Goal: Task Accomplishment & Management: Manage account settings

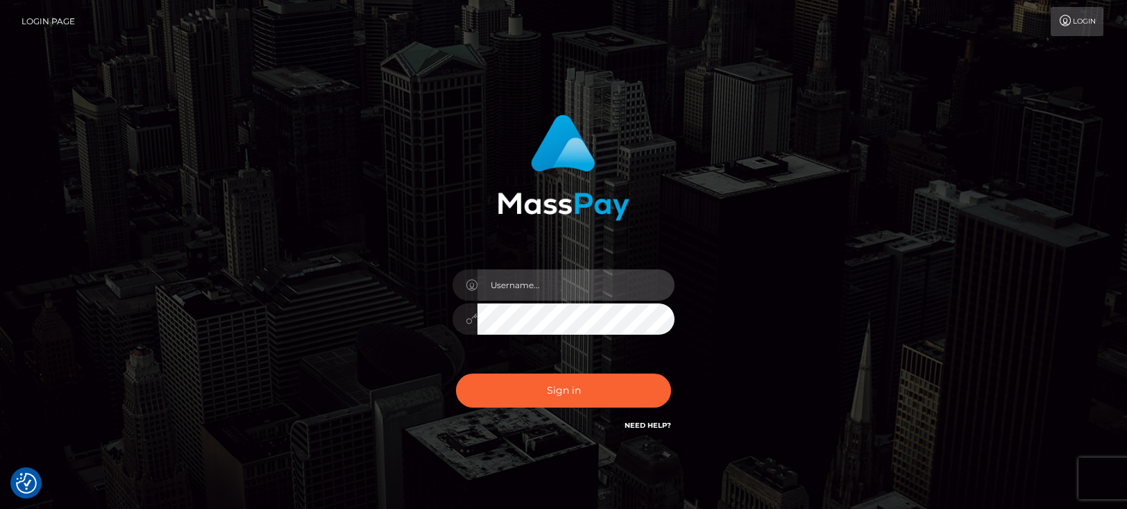
type input "maddie.whop"
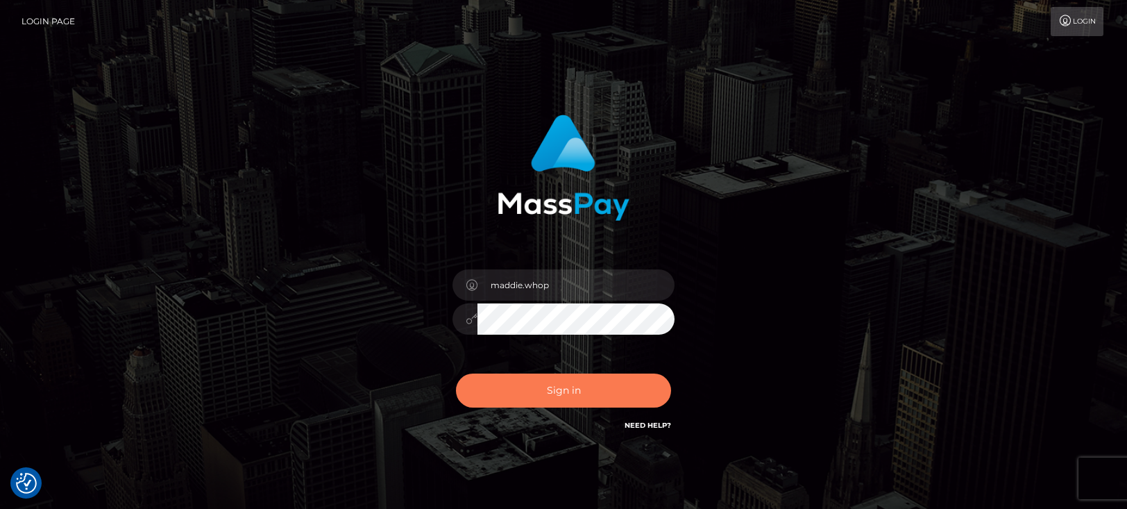
click at [520, 398] on button "Sign in" at bounding box center [563, 390] width 215 height 34
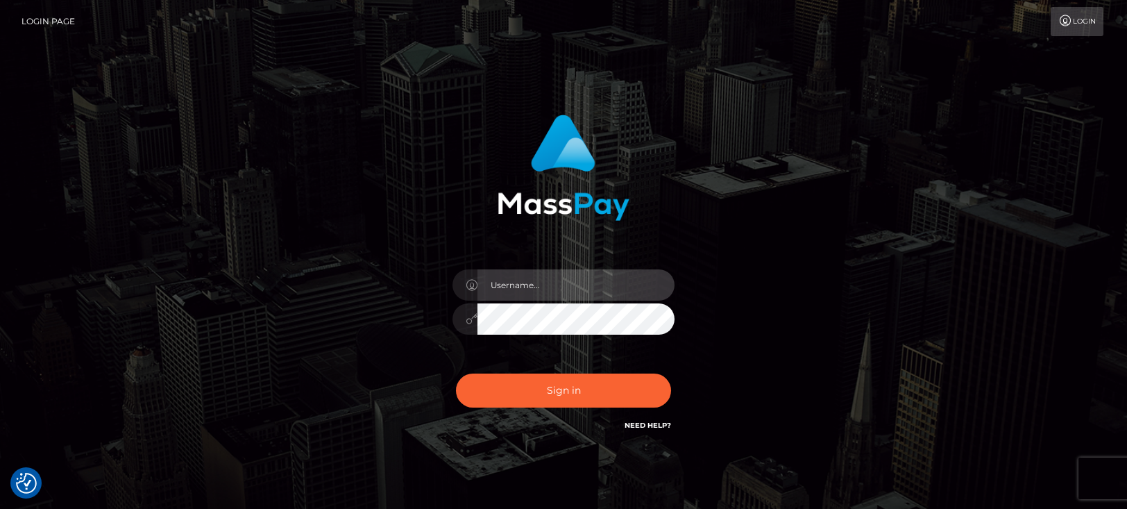
type input "maddie.whop"
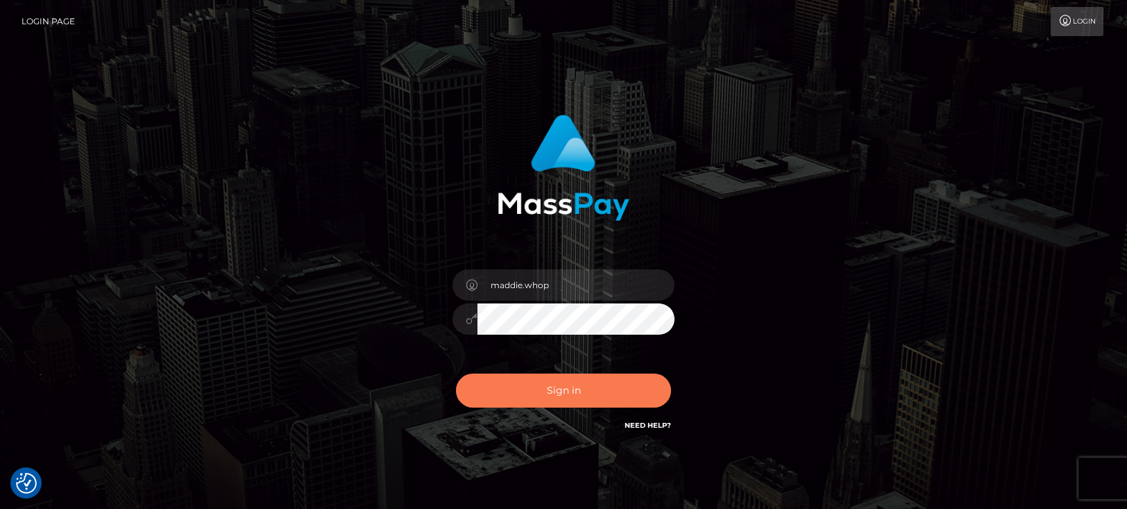
click at [520, 398] on button "Sign in" at bounding box center [563, 390] width 215 height 34
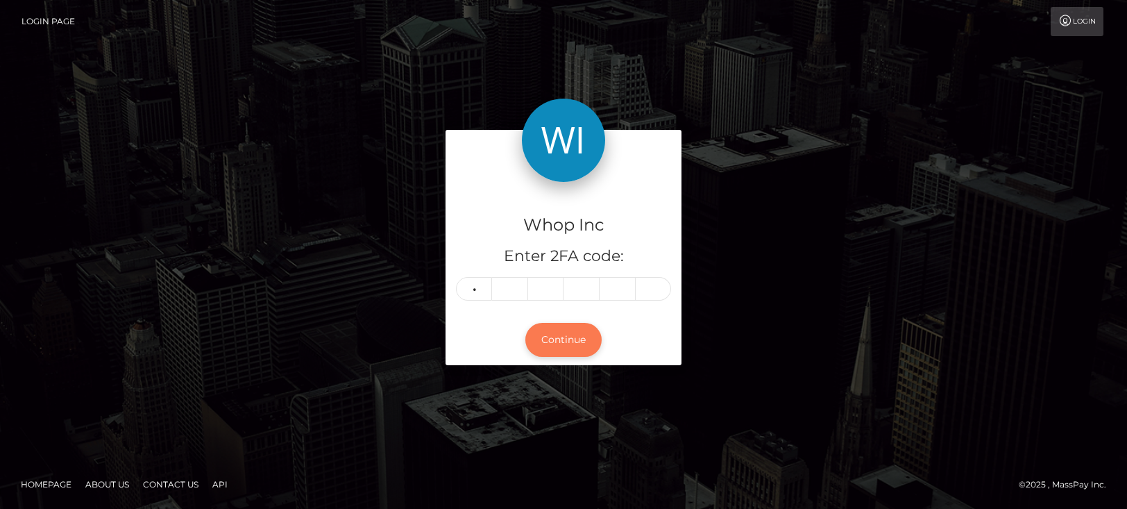
type input "4"
type input "2"
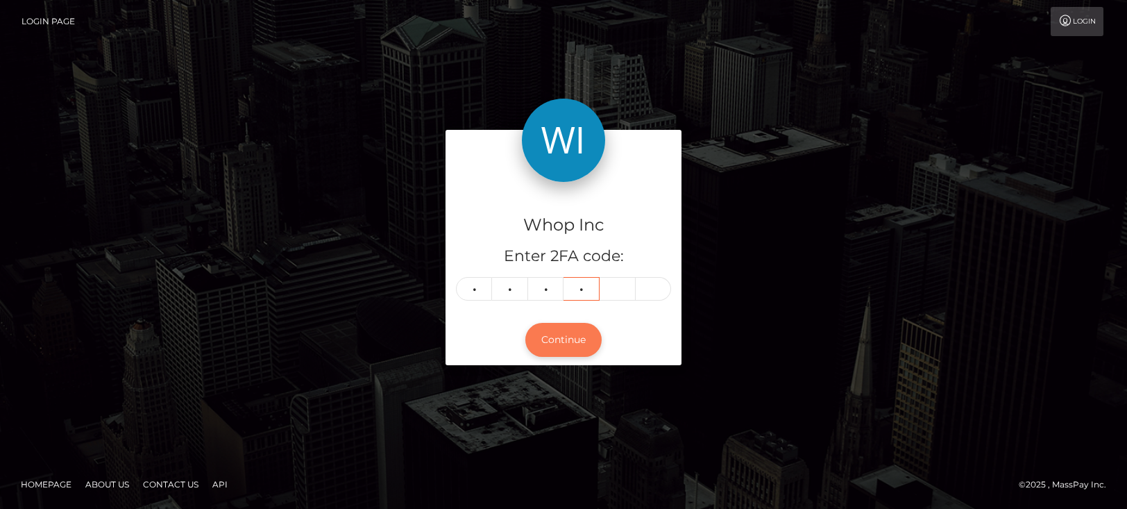
type input "5"
type input "9"
click at [536, 339] on button "Continue" at bounding box center [563, 340] width 76 height 34
click at [560, 341] on button "Continue" at bounding box center [563, 340] width 76 height 34
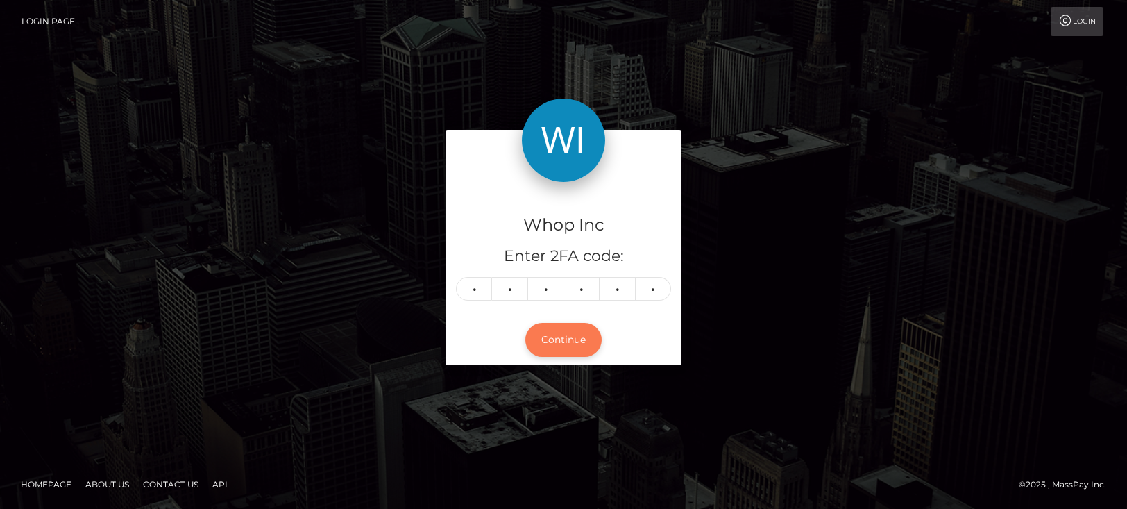
click at [543, 352] on button "Continue" at bounding box center [563, 340] width 76 height 34
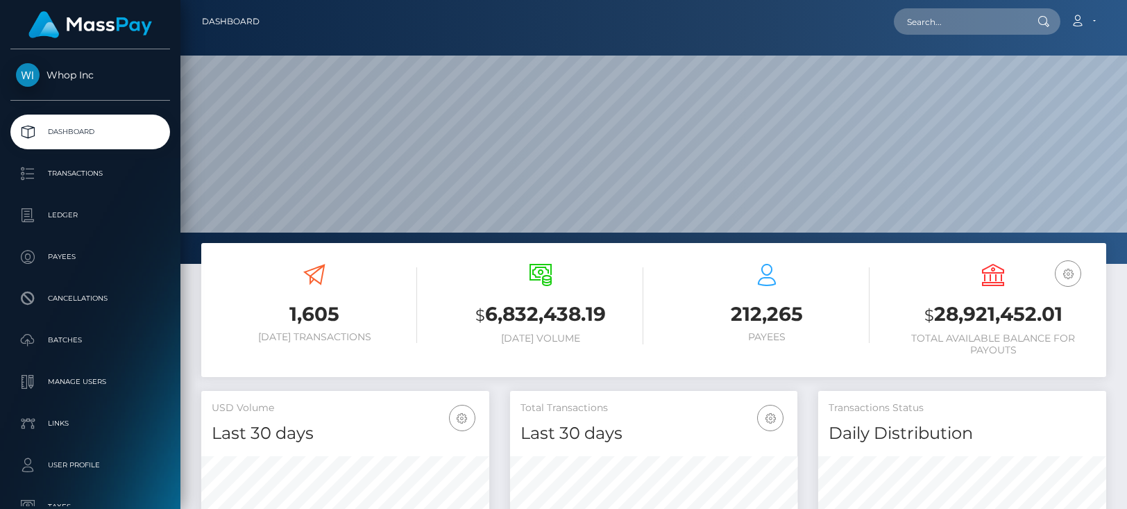
scroll to position [246, 288]
click at [982, 25] on input "text" at bounding box center [959, 21] width 130 height 26
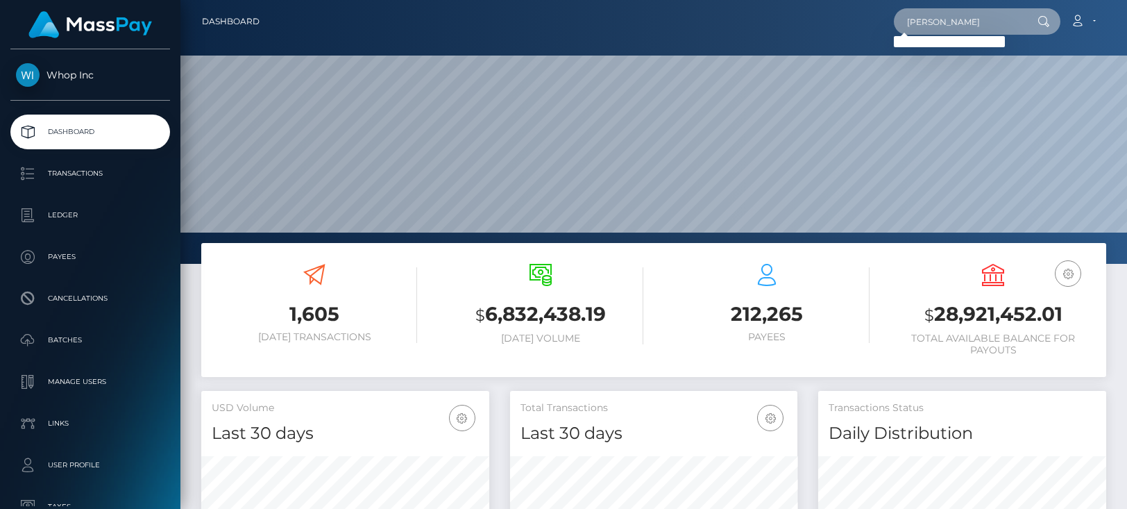
type input "brendan reece"
click at [976, 42] on div "Loading... Loading..." at bounding box center [949, 41] width 111 height 11
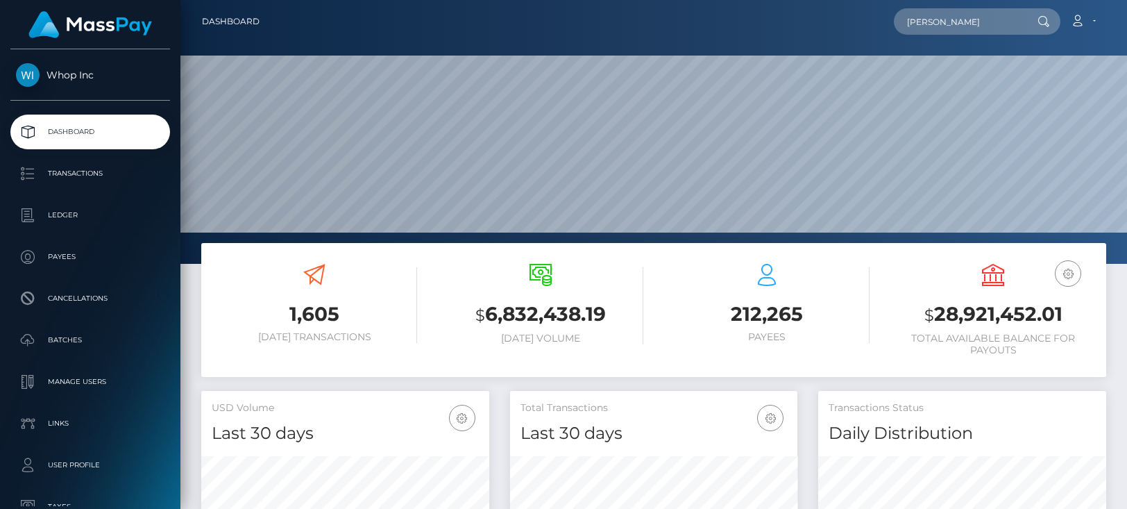
click at [978, 35] on nav "Dashboard brendan reece Loading... Loading... Account Logout" at bounding box center [653, 21] width 947 height 43
click at [991, 8] on input "brendan reece" at bounding box center [959, 21] width 130 height 26
click at [990, 26] on input "brendan reece" at bounding box center [959, 21] width 130 height 26
click at [937, 51] on div at bounding box center [653, 132] width 947 height 264
click at [937, 46] on div at bounding box center [653, 132] width 947 height 264
